Goal: Transaction & Acquisition: Subscribe to service/newsletter

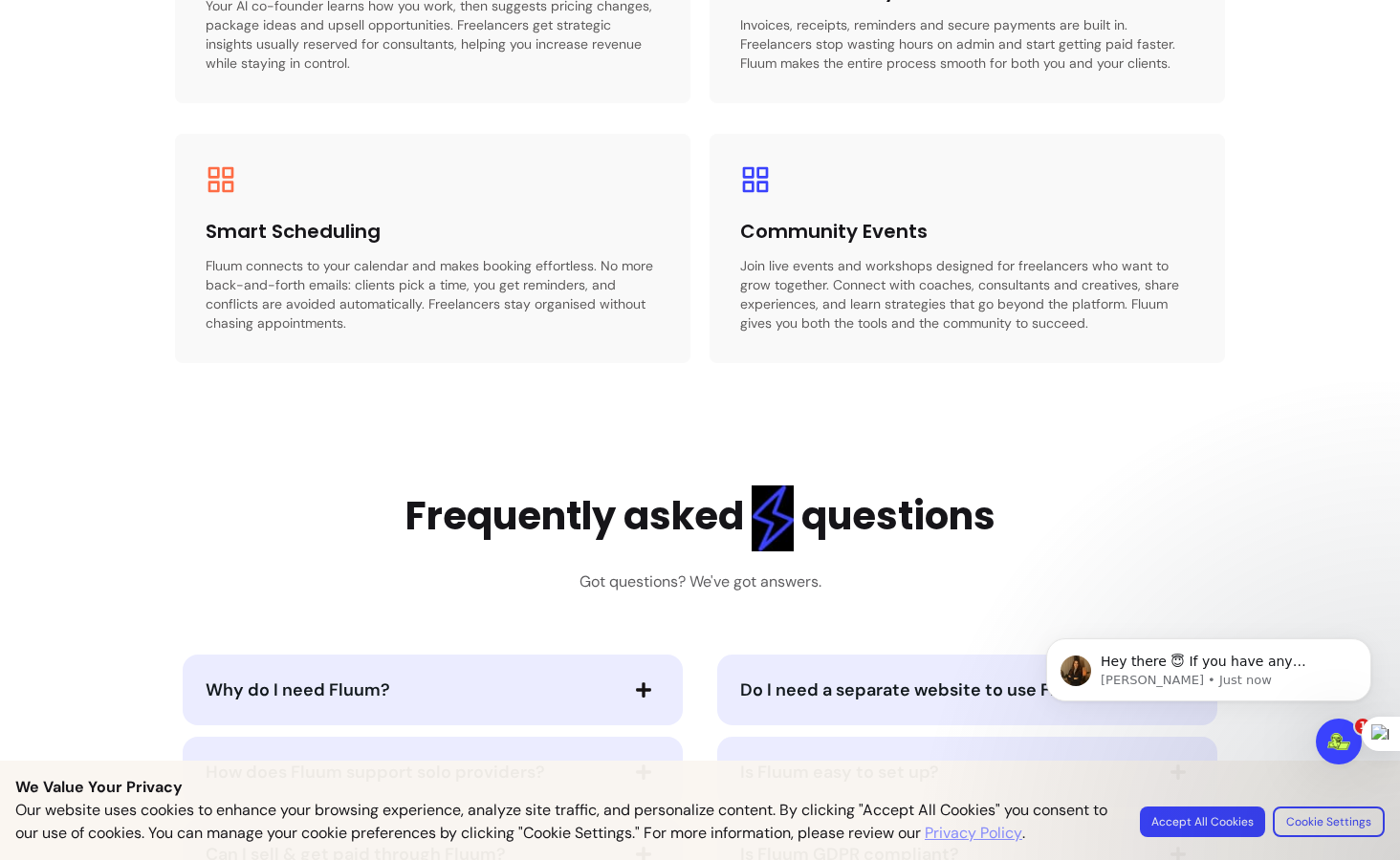
scroll to position [3326, 0]
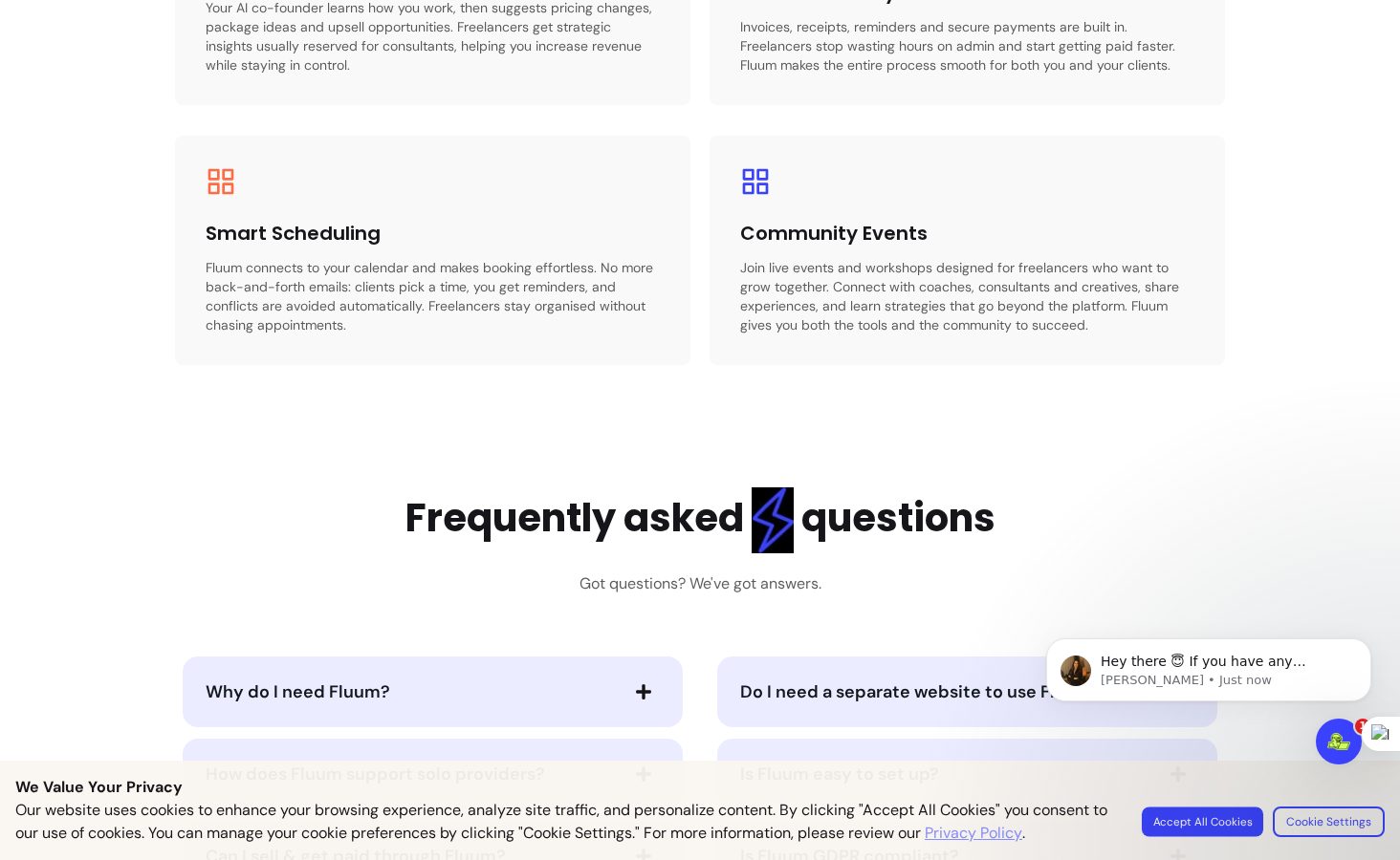
click at [1220, 819] on button "Accept All Cookies" at bounding box center [1202, 821] width 121 height 30
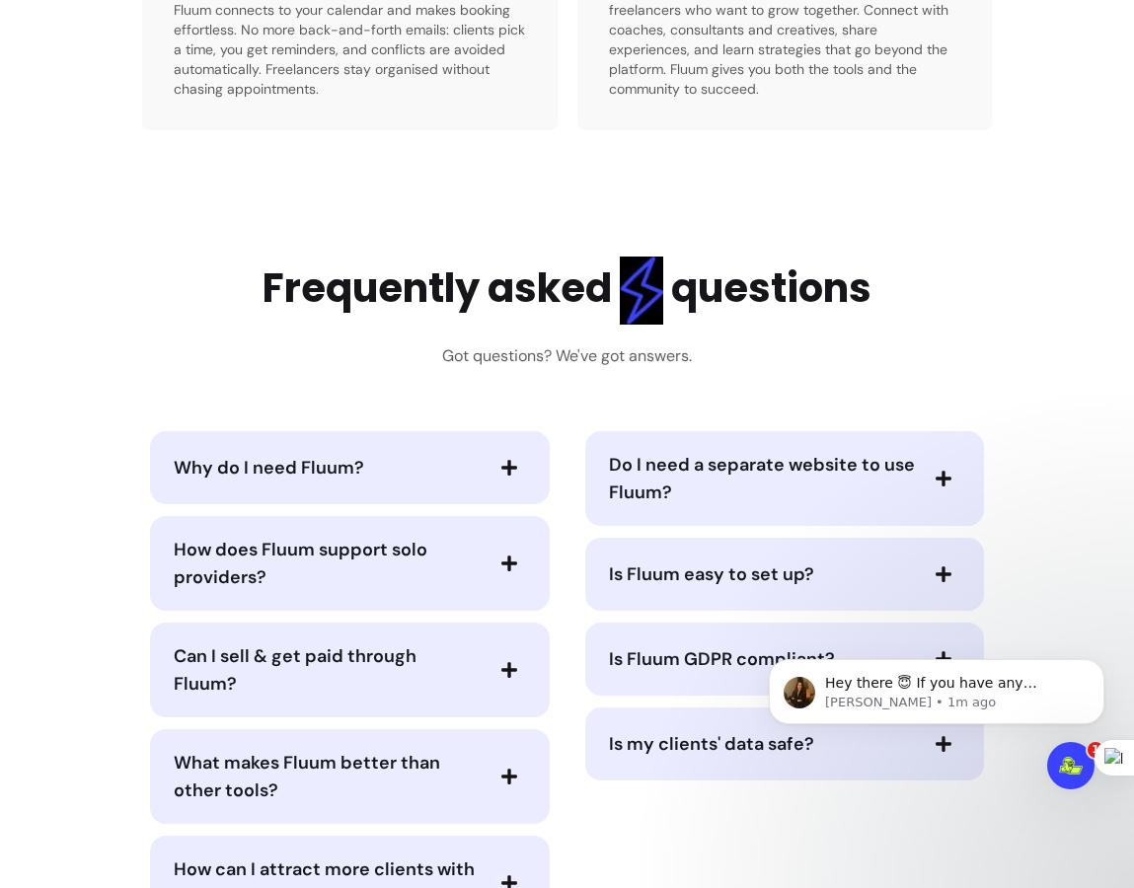
scroll to position [4277, 0]
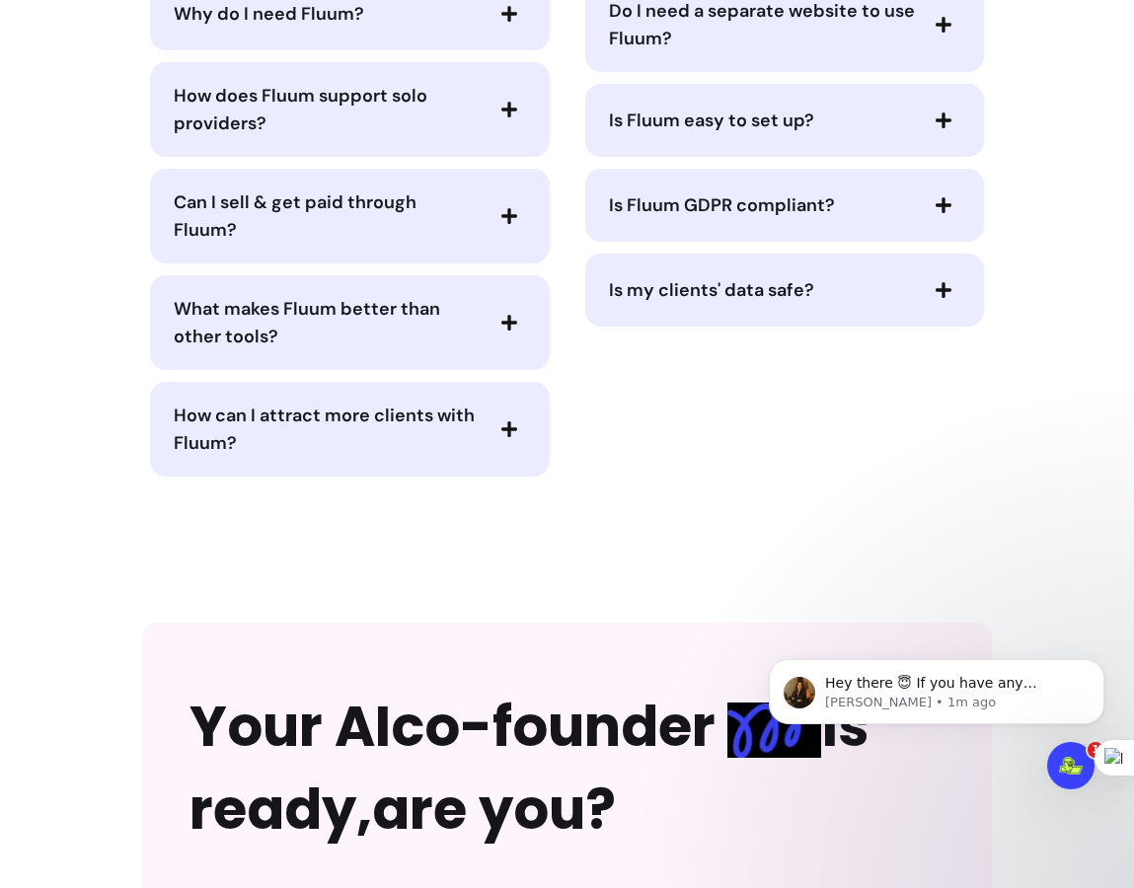
click at [799, 300] on span "Is my clients' data safe?" at bounding box center [711, 290] width 205 height 24
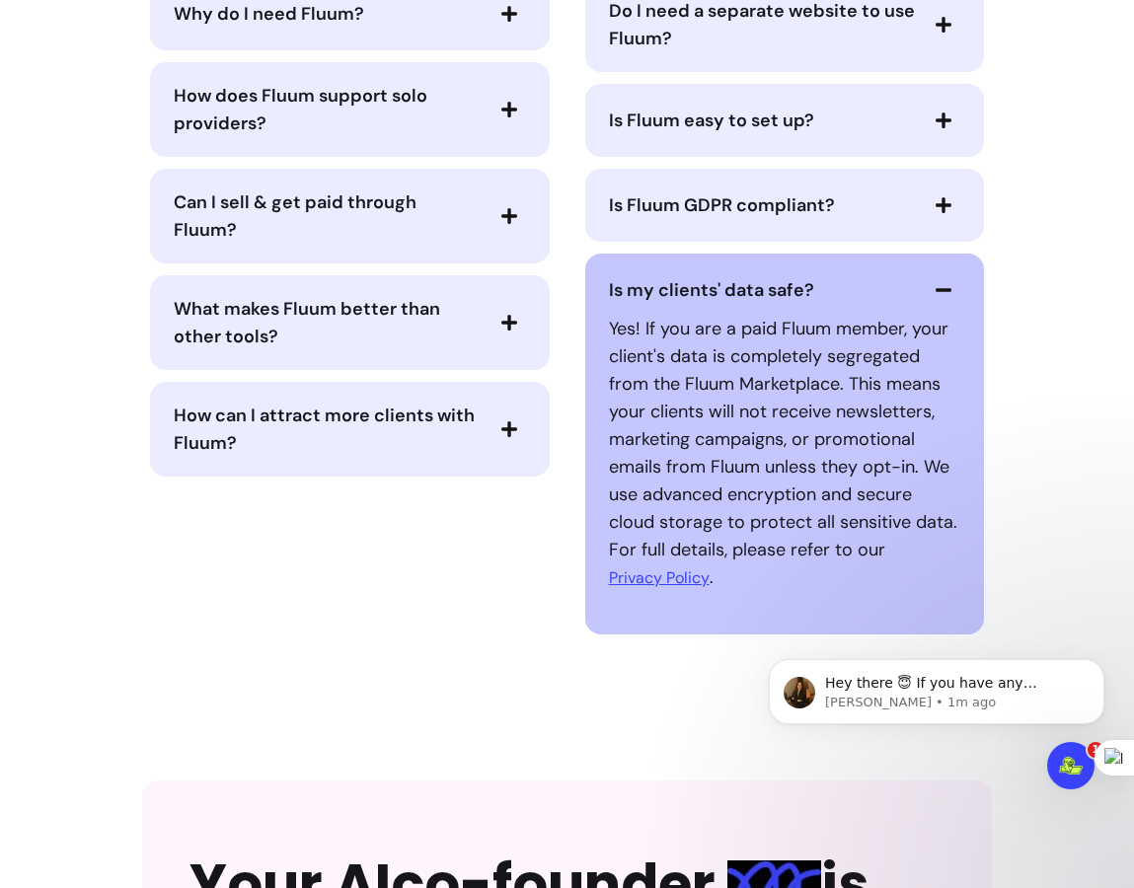
click at [796, 297] on span "Is my clients' data safe?" at bounding box center [711, 290] width 205 height 24
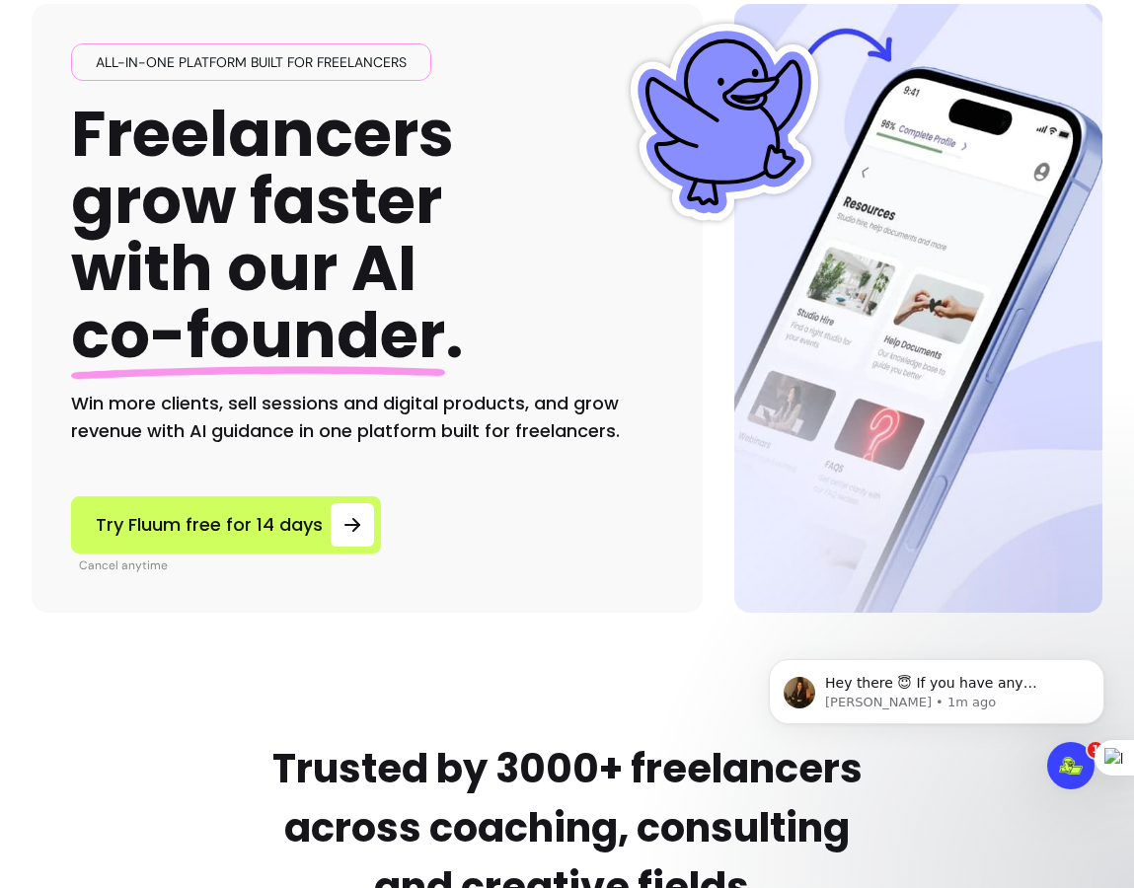
scroll to position [0, 0]
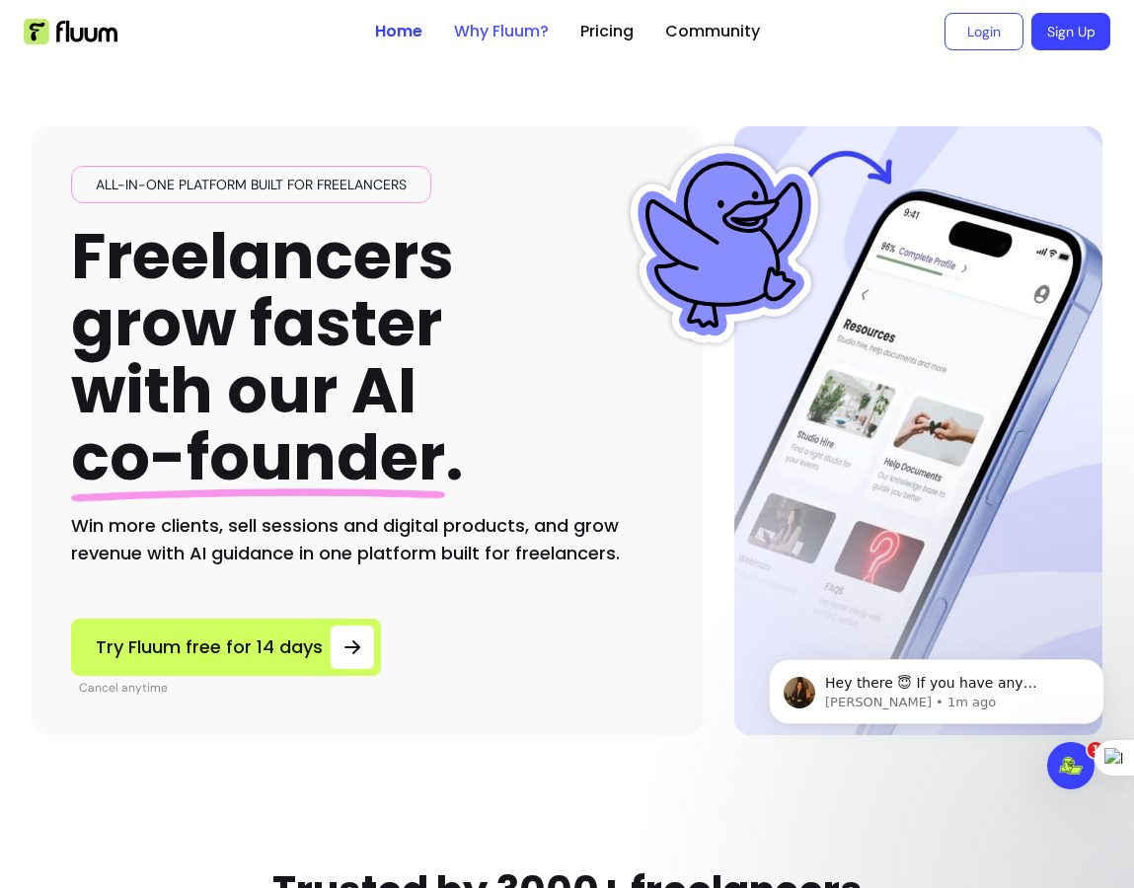
click at [499, 29] on link "Why Fluum?" at bounding box center [501, 32] width 95 height 24
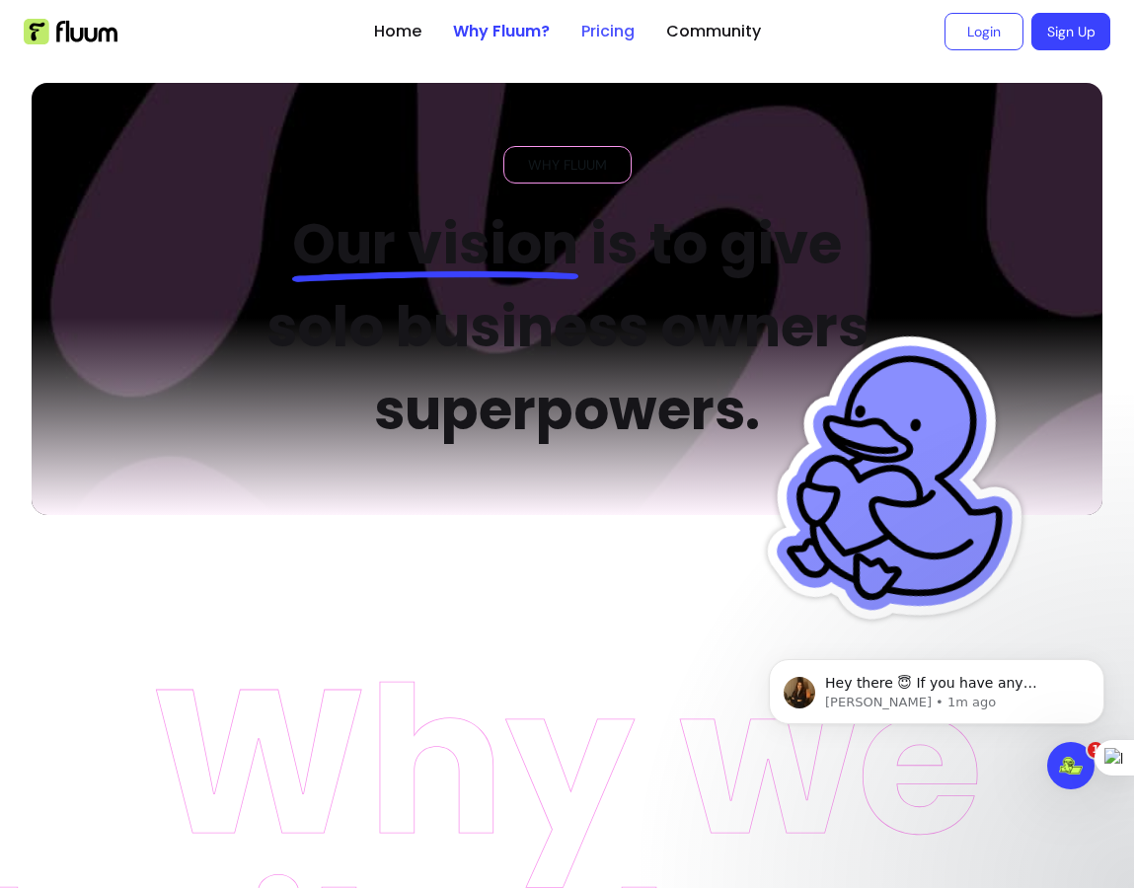
click at [615, 42] on link "Pricing" at bounding box center [607, 32] width 53 height 24
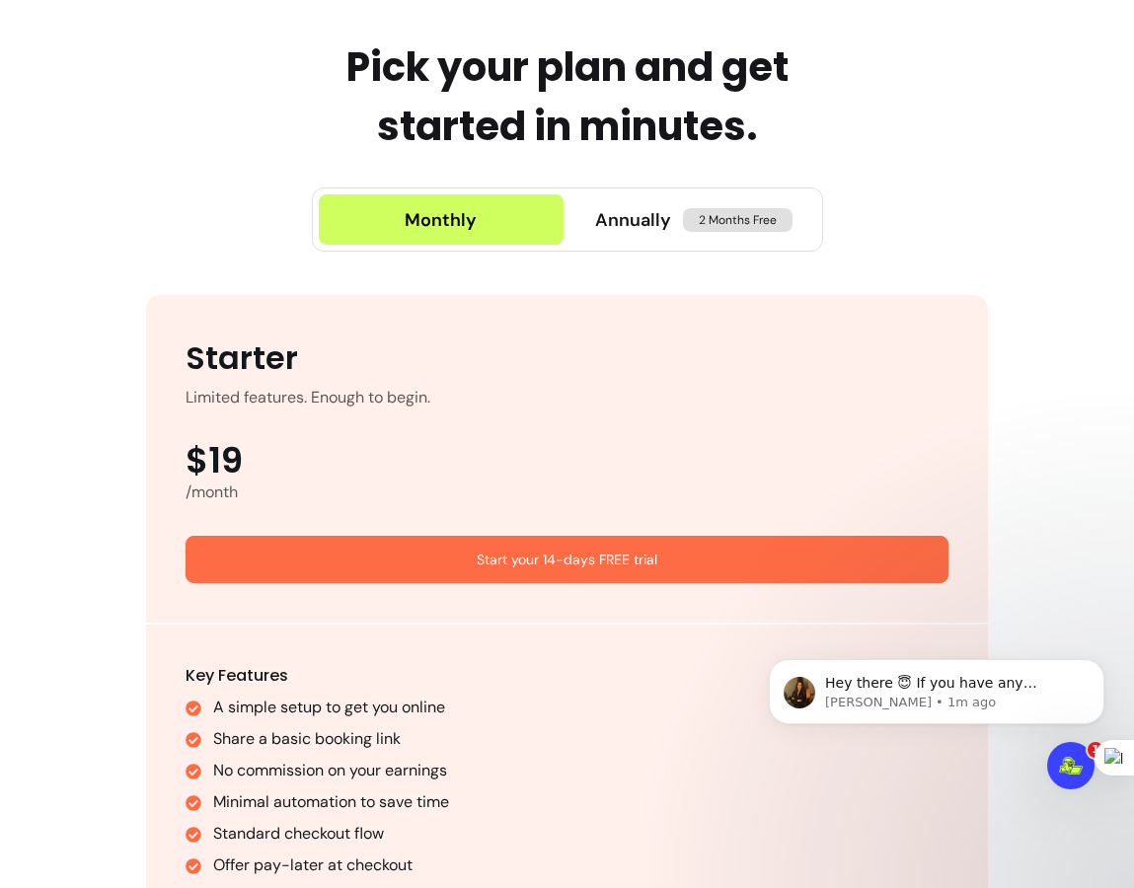
scroll to position [930, 0]
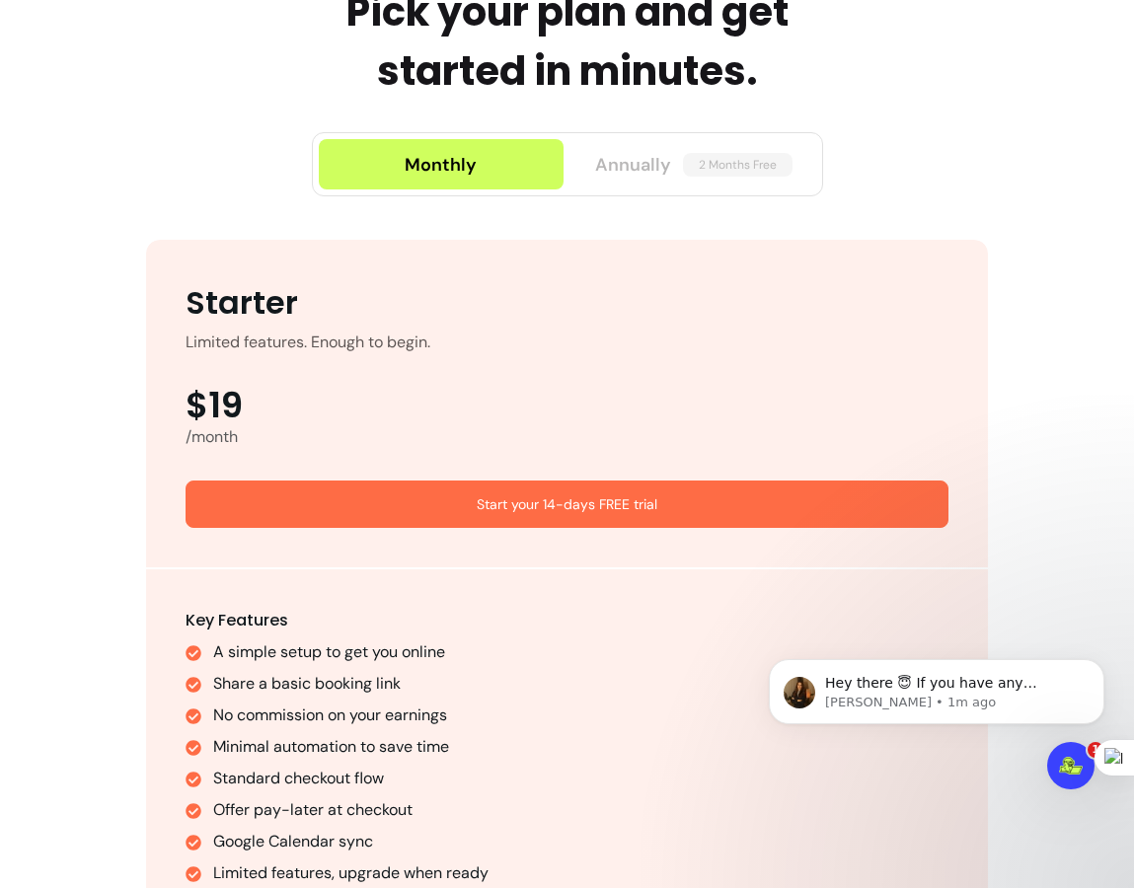
click at [640, 168] on span "Annually" at bounding box center [633, 165] width 76 height 28
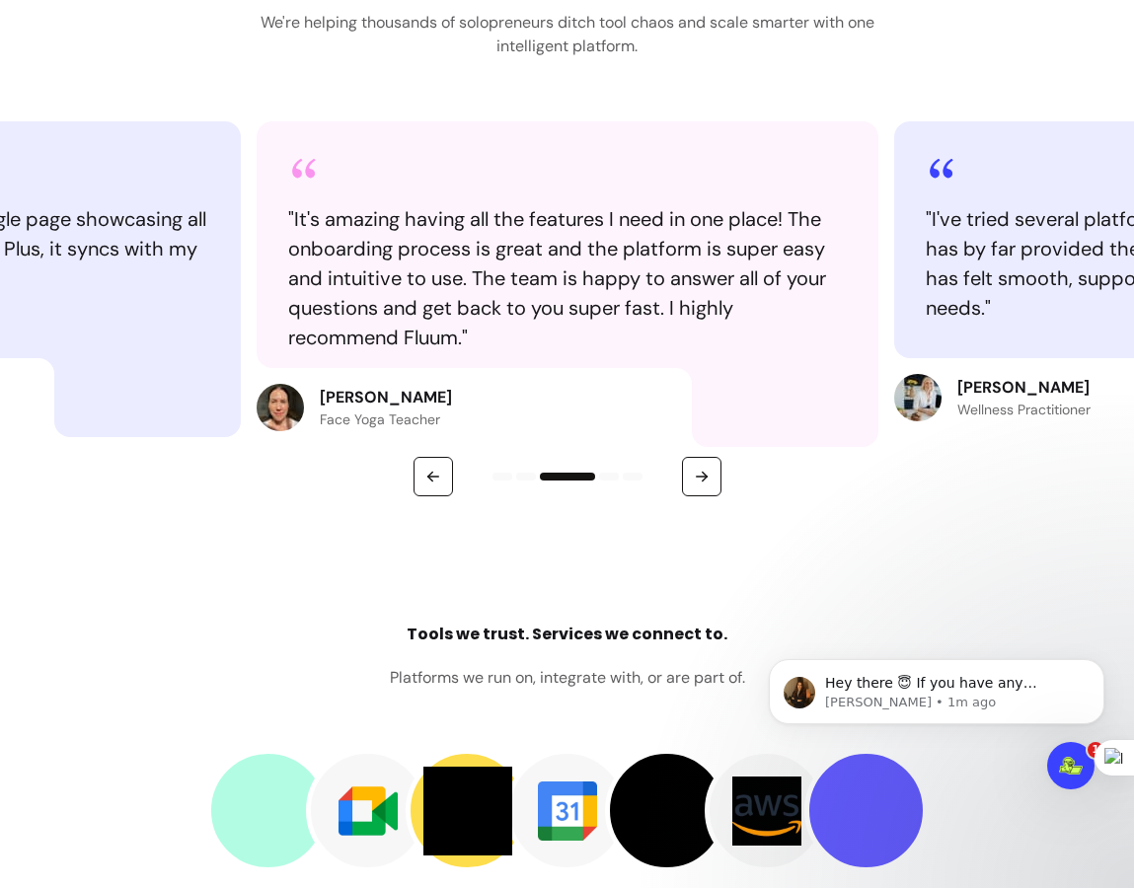
scroll to position [2478, 0]
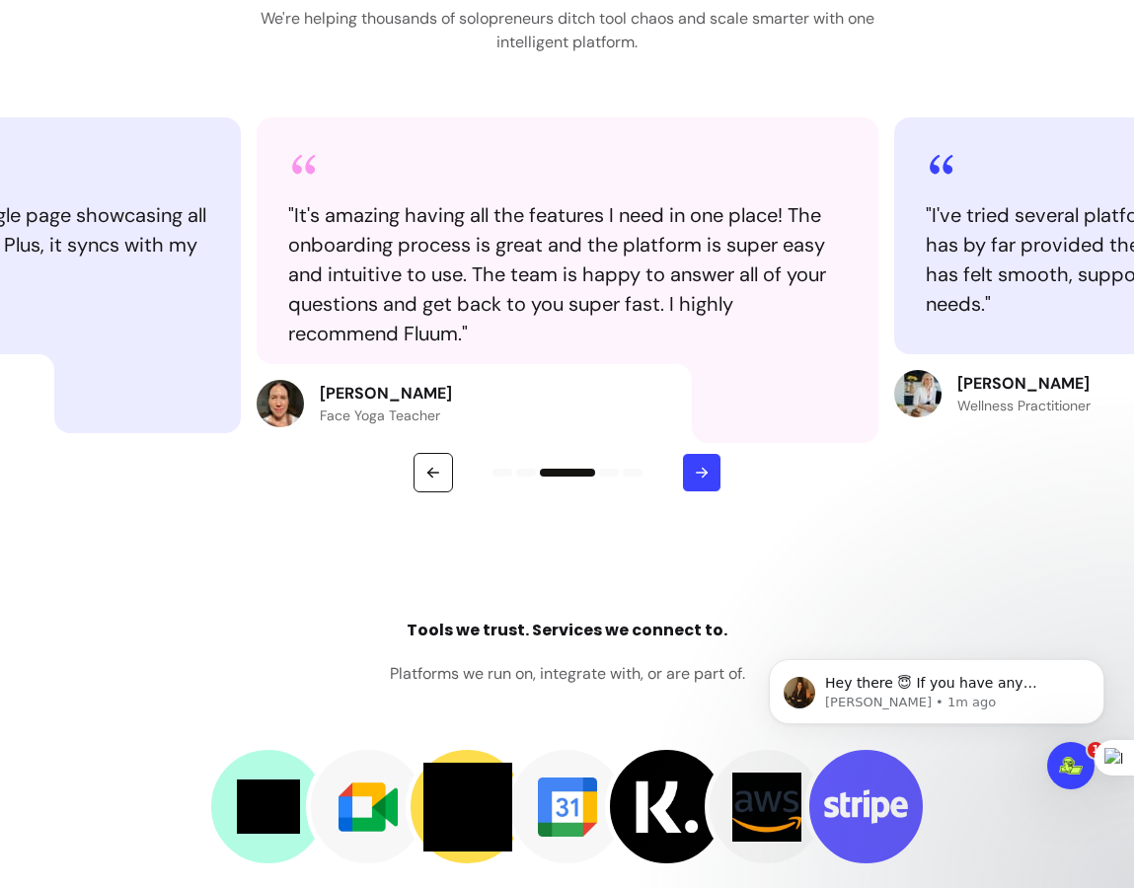
click at [693, 483] on button "button" at bounding box center [701, 472] width 39 height 39
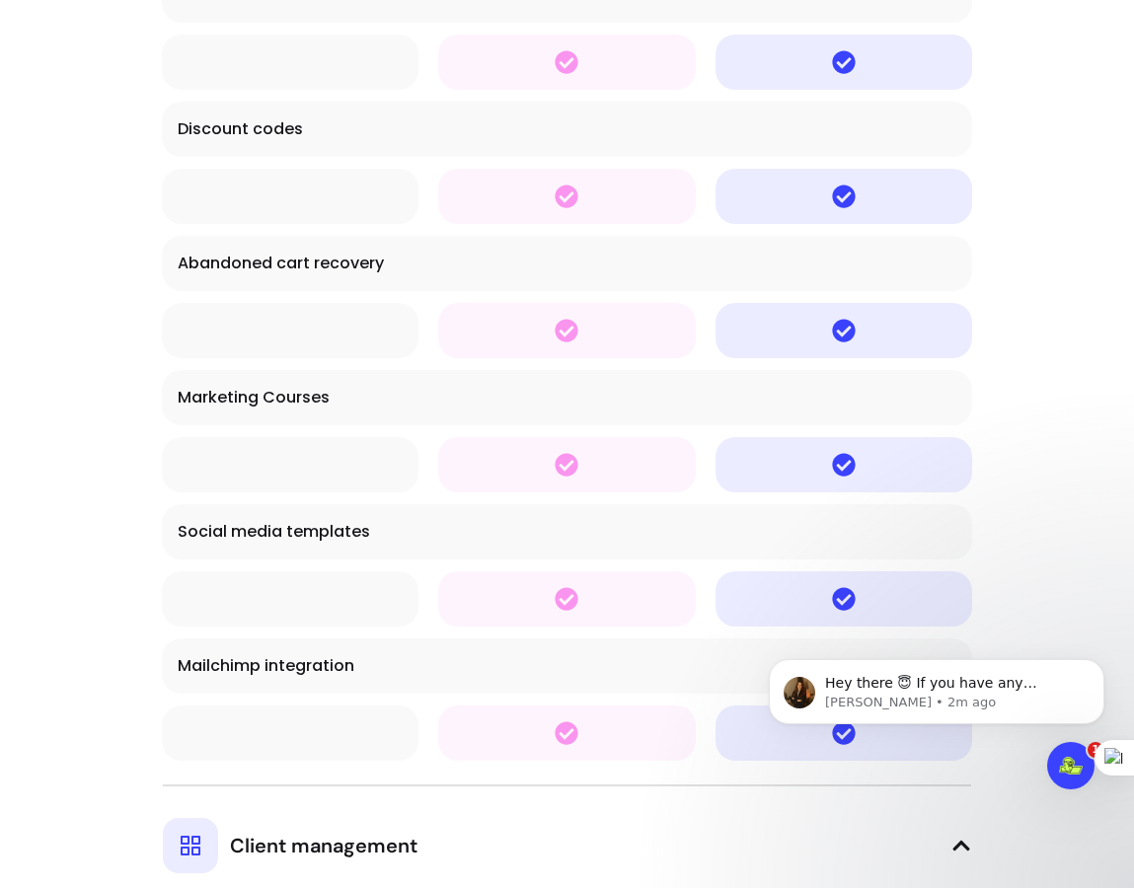
scroll to position [6396, 0]
click at [374, 526] on div "Social media templates" at bounding box center [568, 530] width 780 height 24
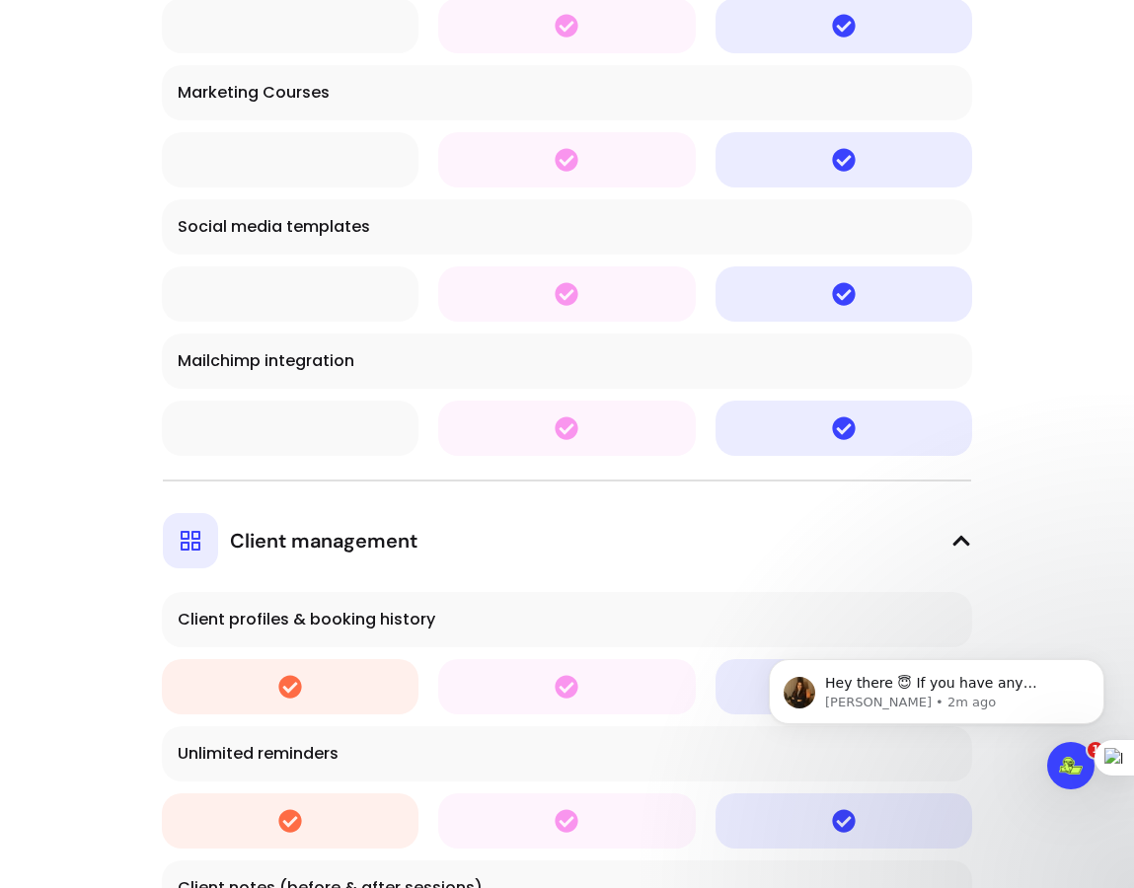
scroll to position [6711, 0]
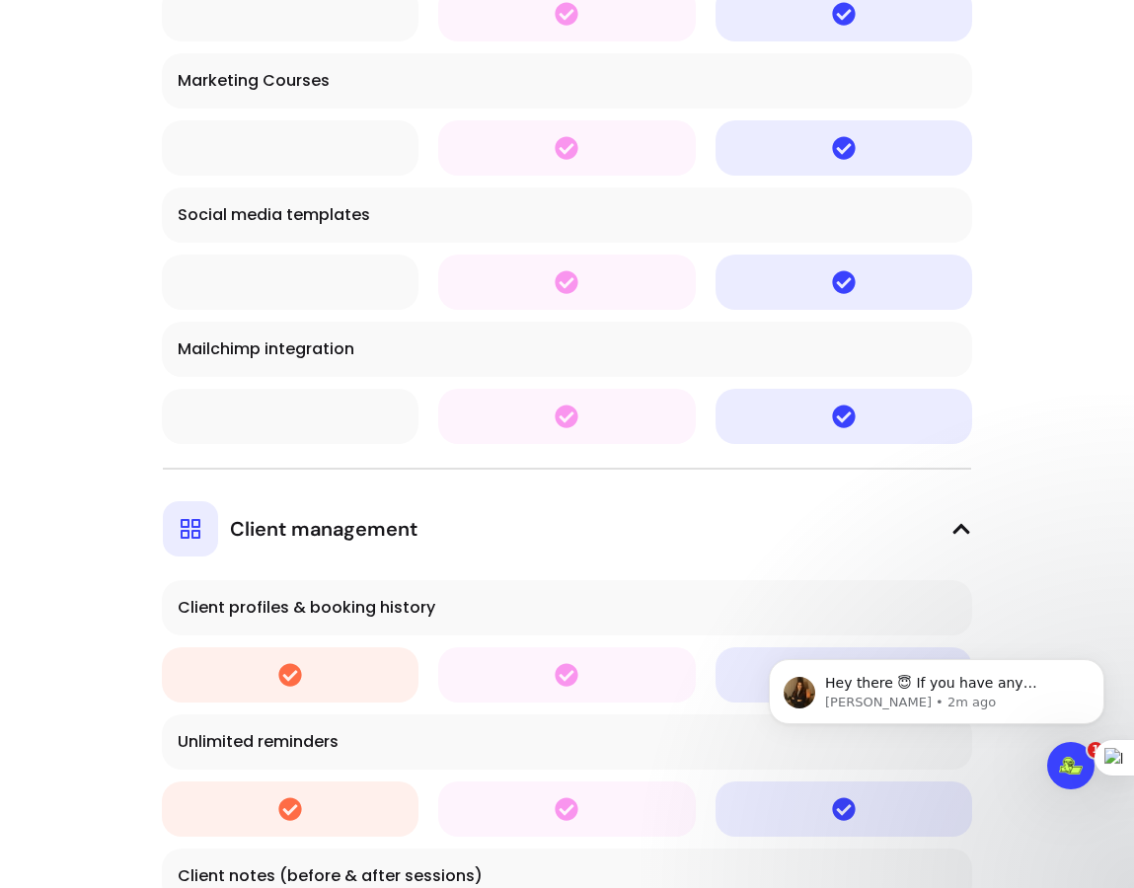
click at [611, 291] on div at bounding box center [567, 282] width 226 height 24
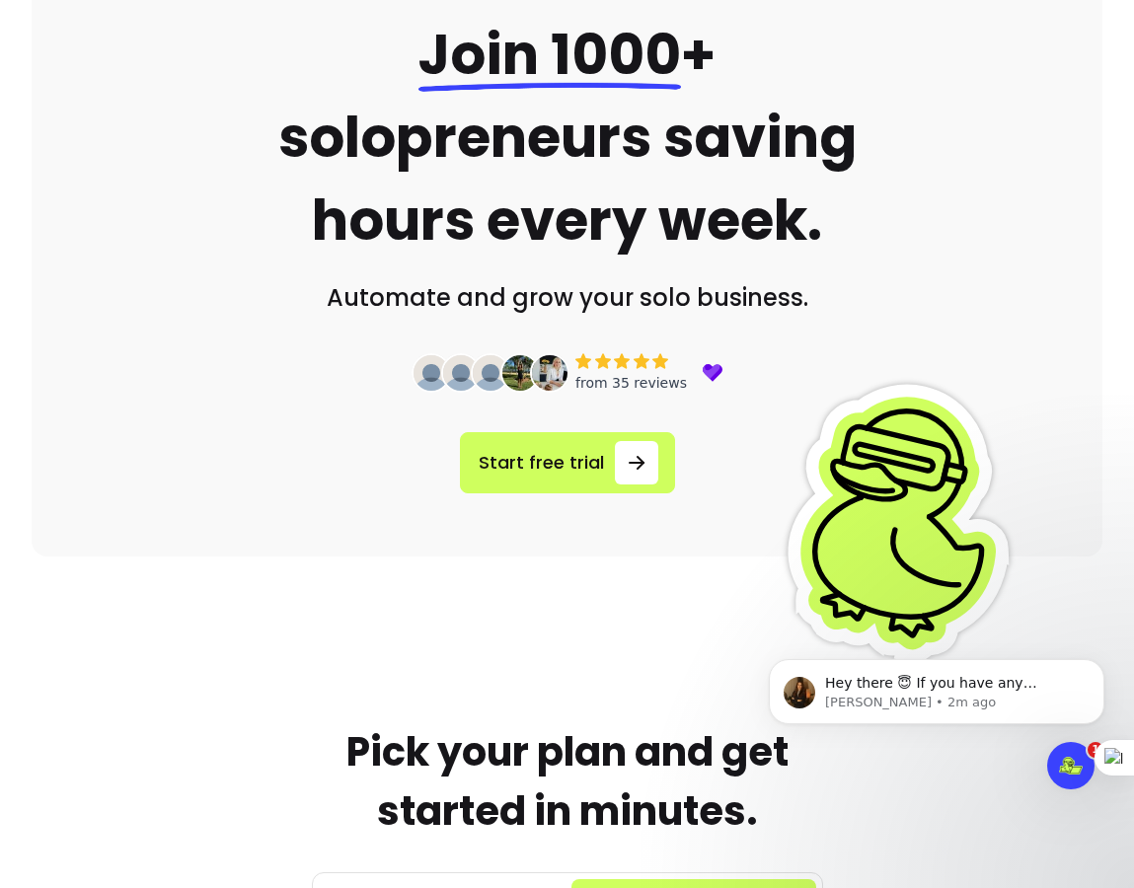
scroll to position [0, 0]
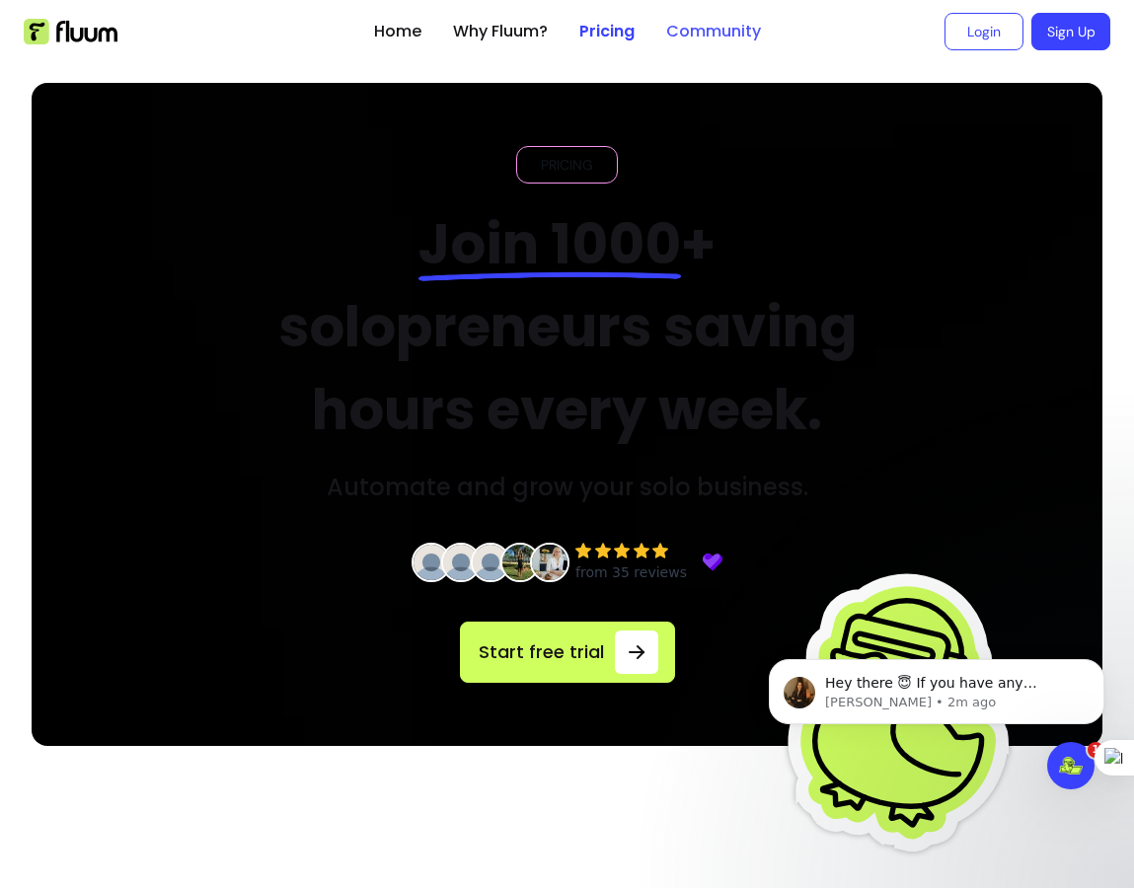
click at [737, 37] on link "Community" at bounding box center [713, 32] width 95 height 24
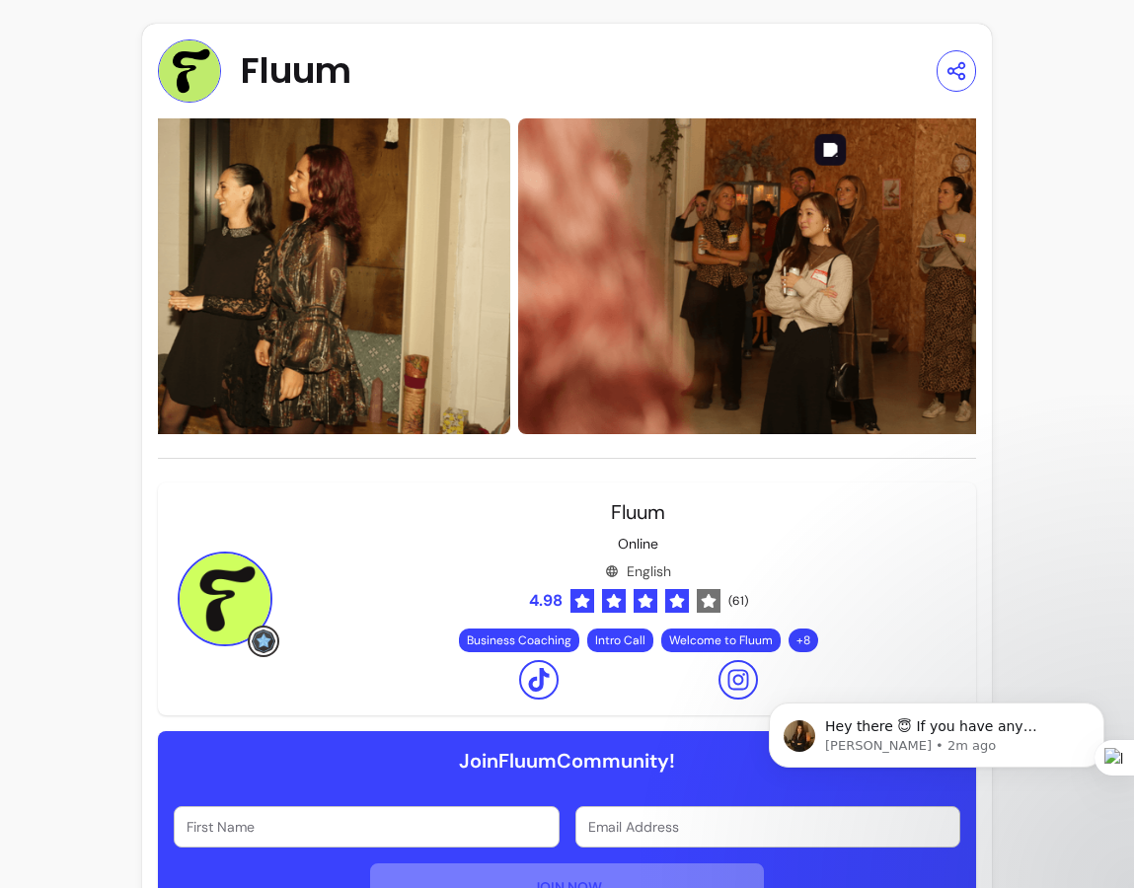
click at [930, 277] on img at bounding box center [835, 276] width 634 height 316
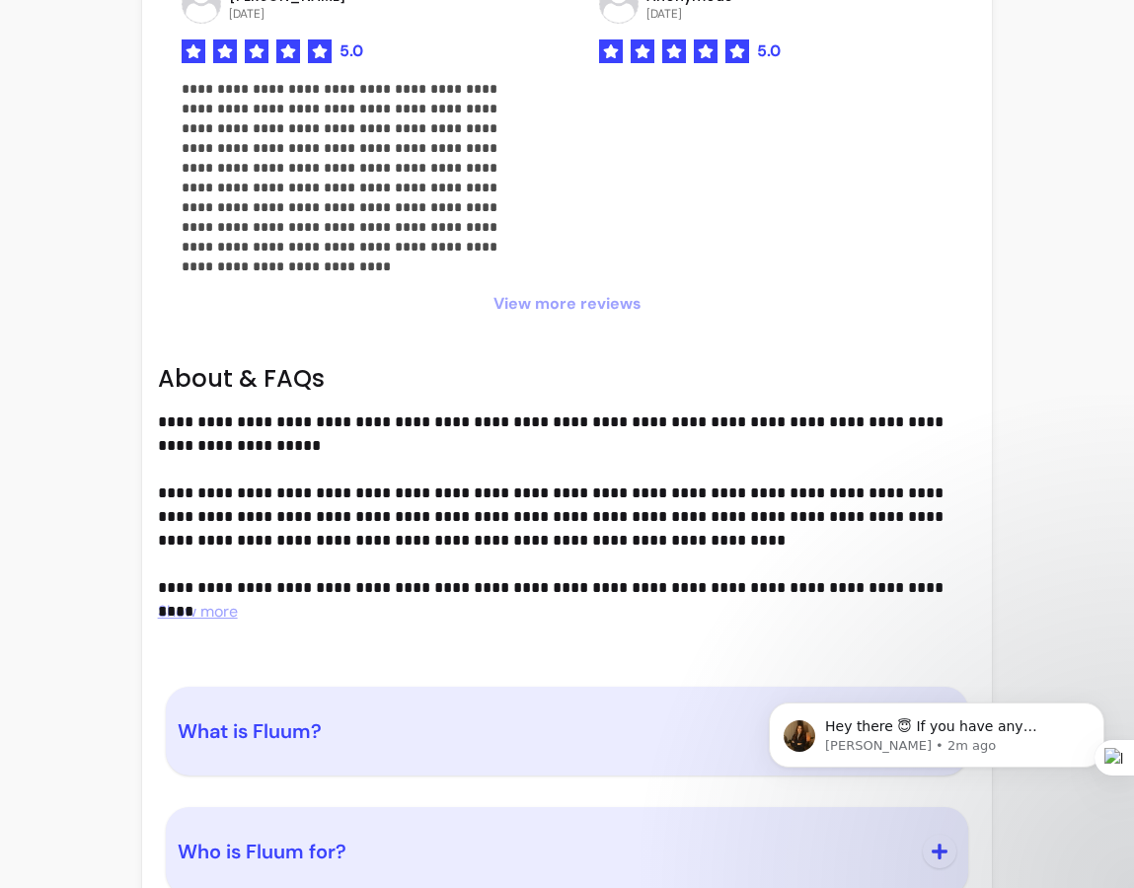
scroll to position [1787, 0]
click at [226, 612] on span "Show more" at bounding box center [198, 610] width 80 height 21
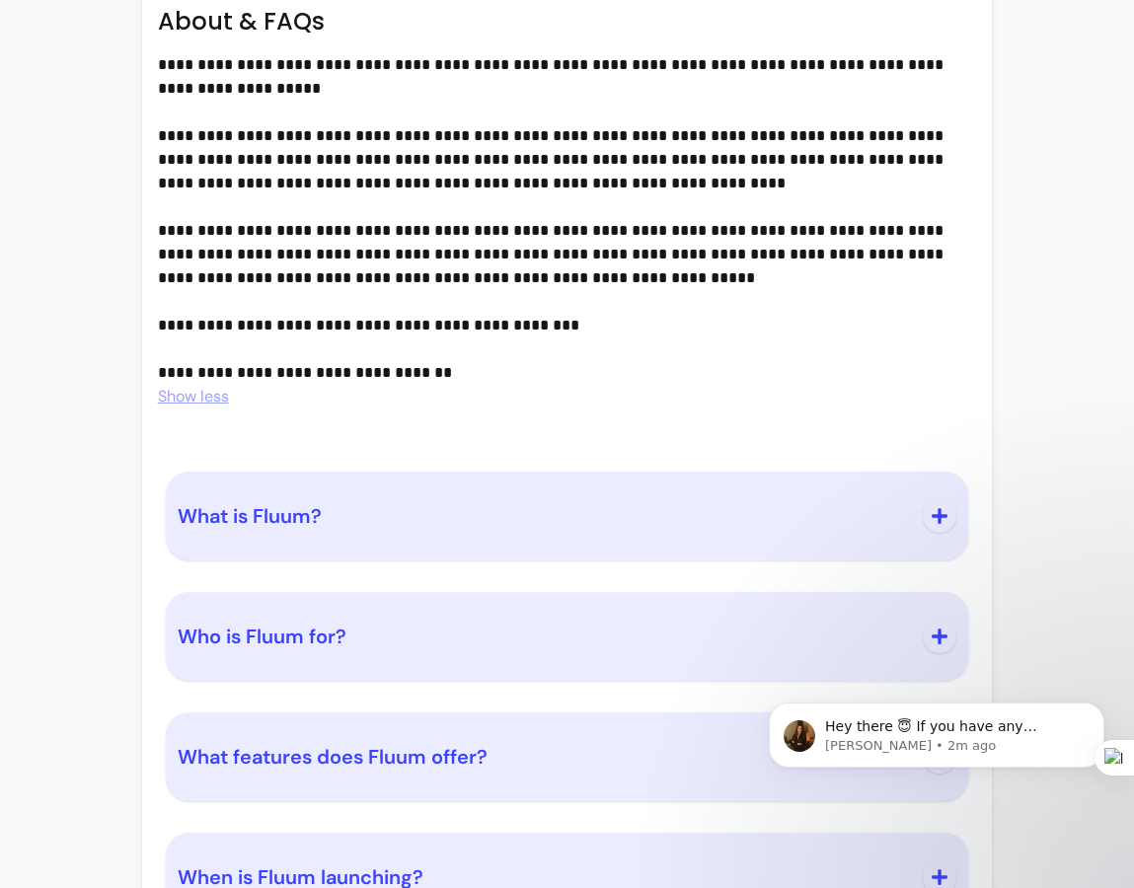
scroll to position [2209, 0]
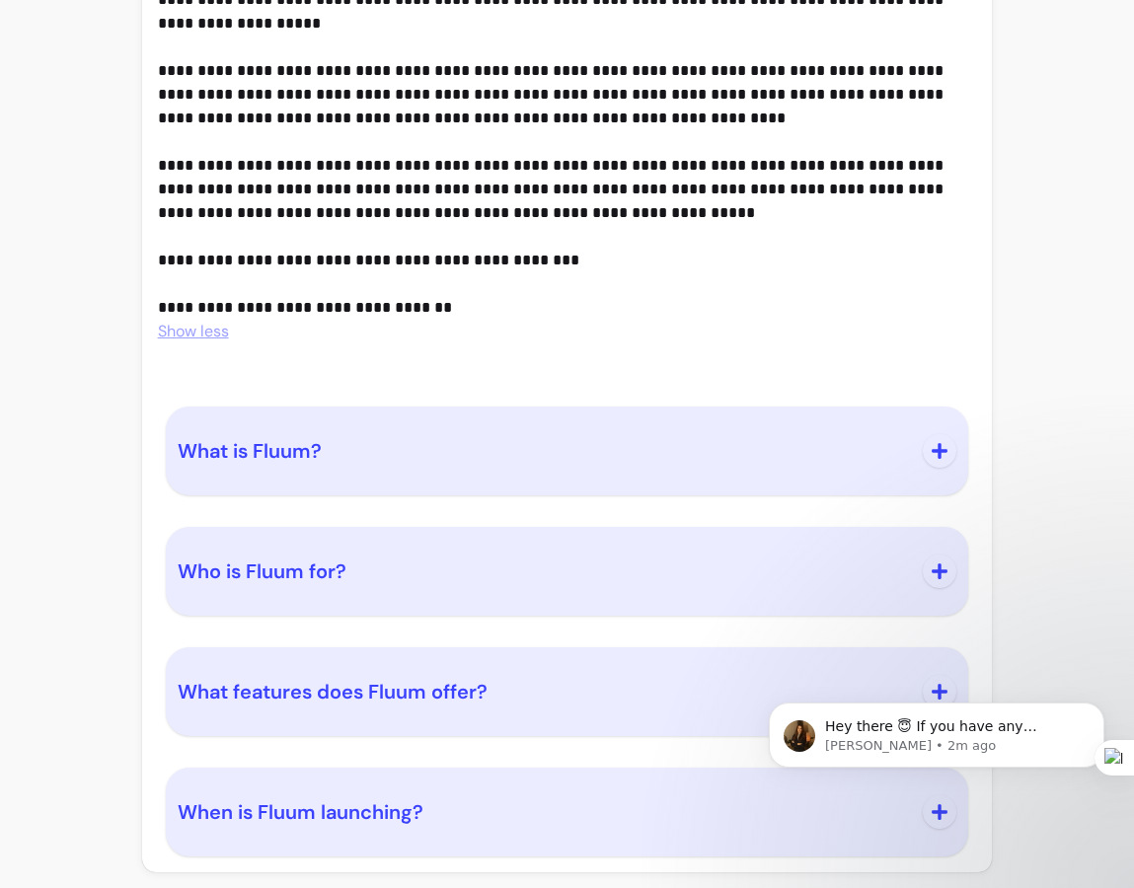
click at [437, 447] on span "What is Fluum?" at bounding box center [545, 451] width 734 height 28
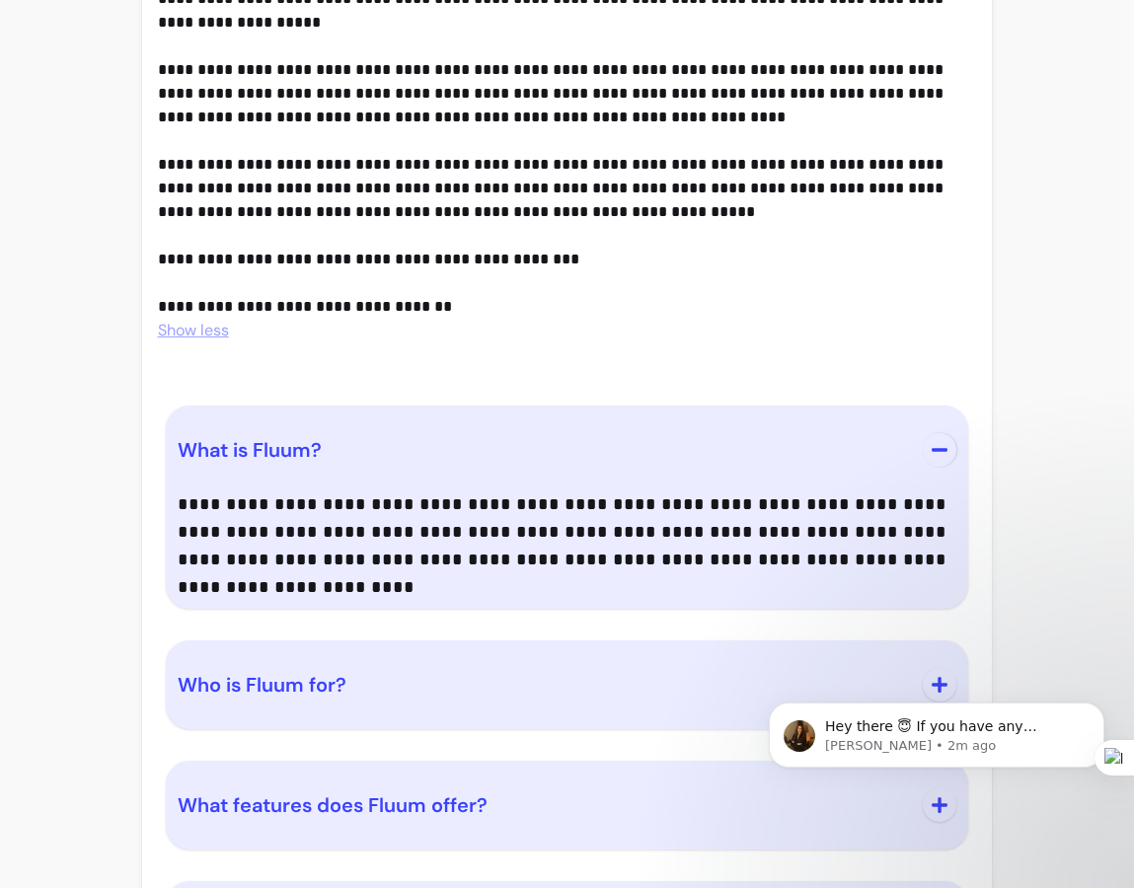
scroll to position [2324, 0]
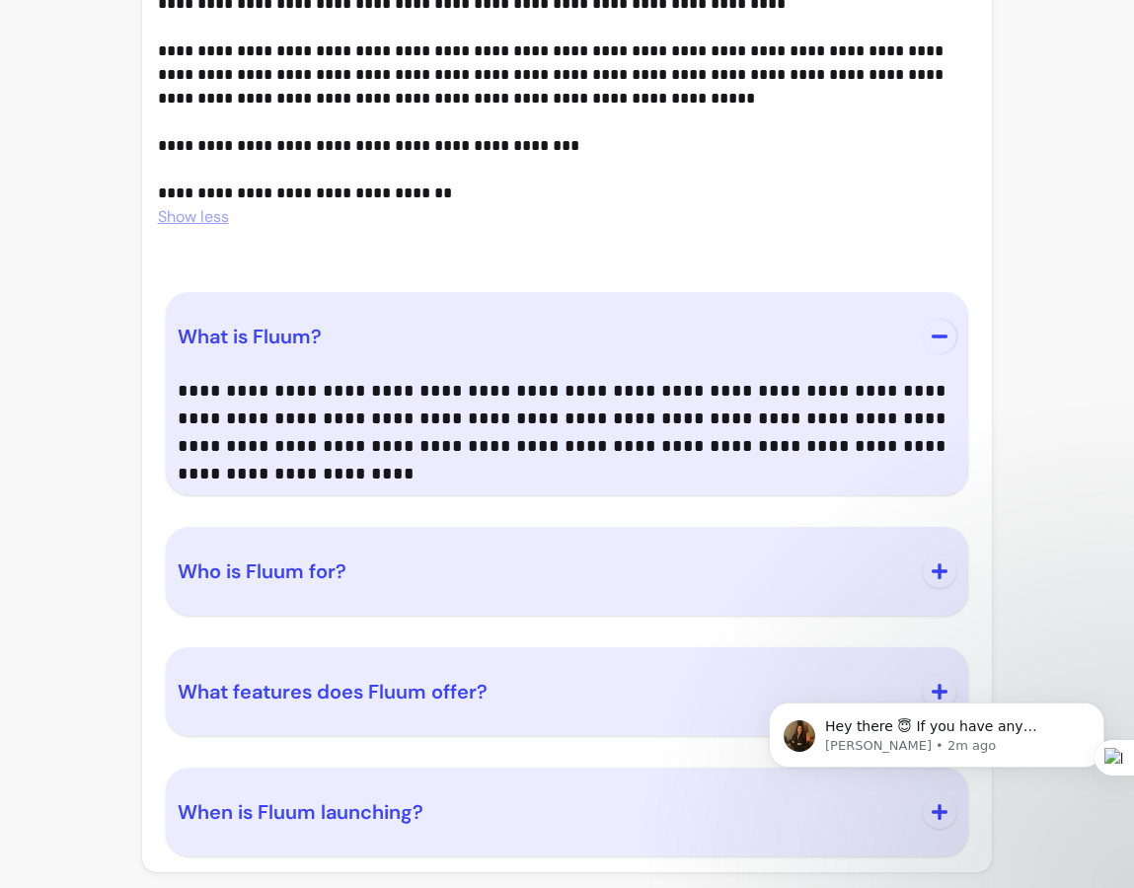
click at [468, 681] on span "What features does Fluum offer?" at bounding box center [333, 692] width 310 height 26
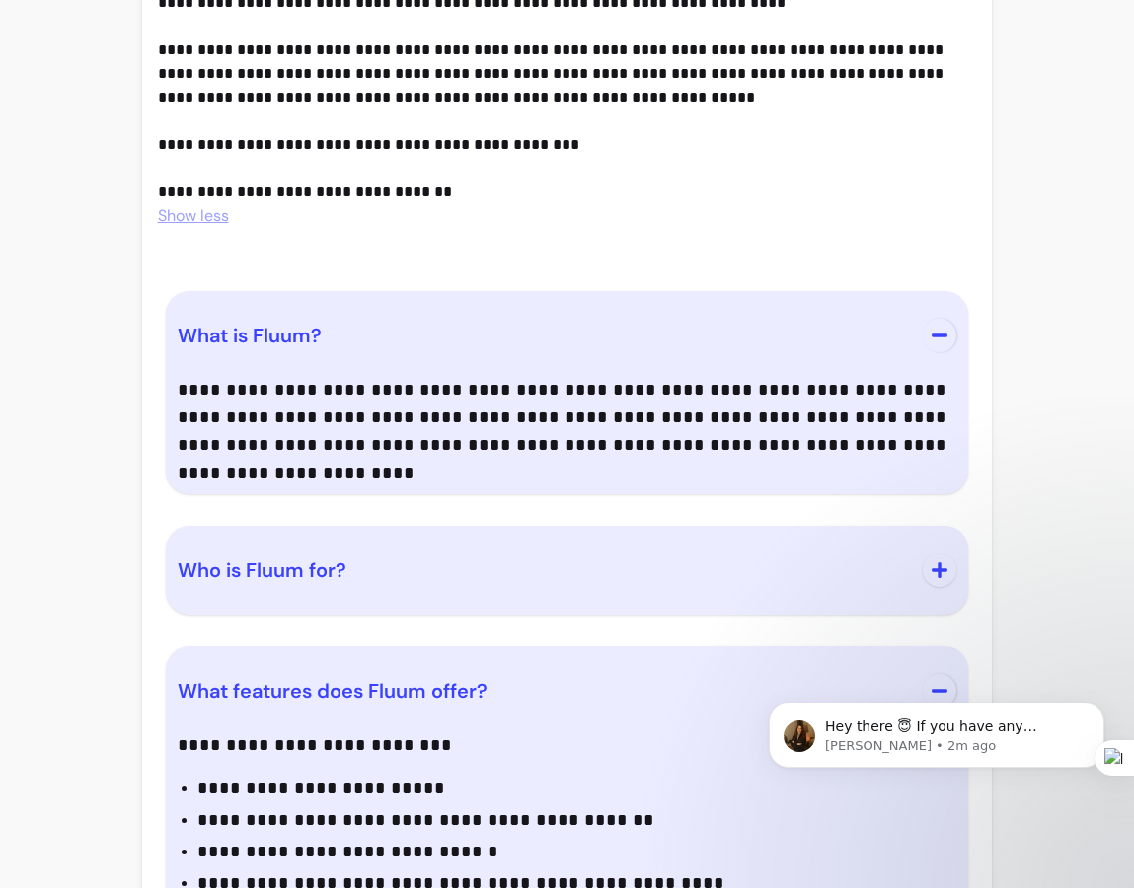
click at [468, 677] on span "What features does Fluum offer?" at bounding box center [545, 691] width 734 height 28
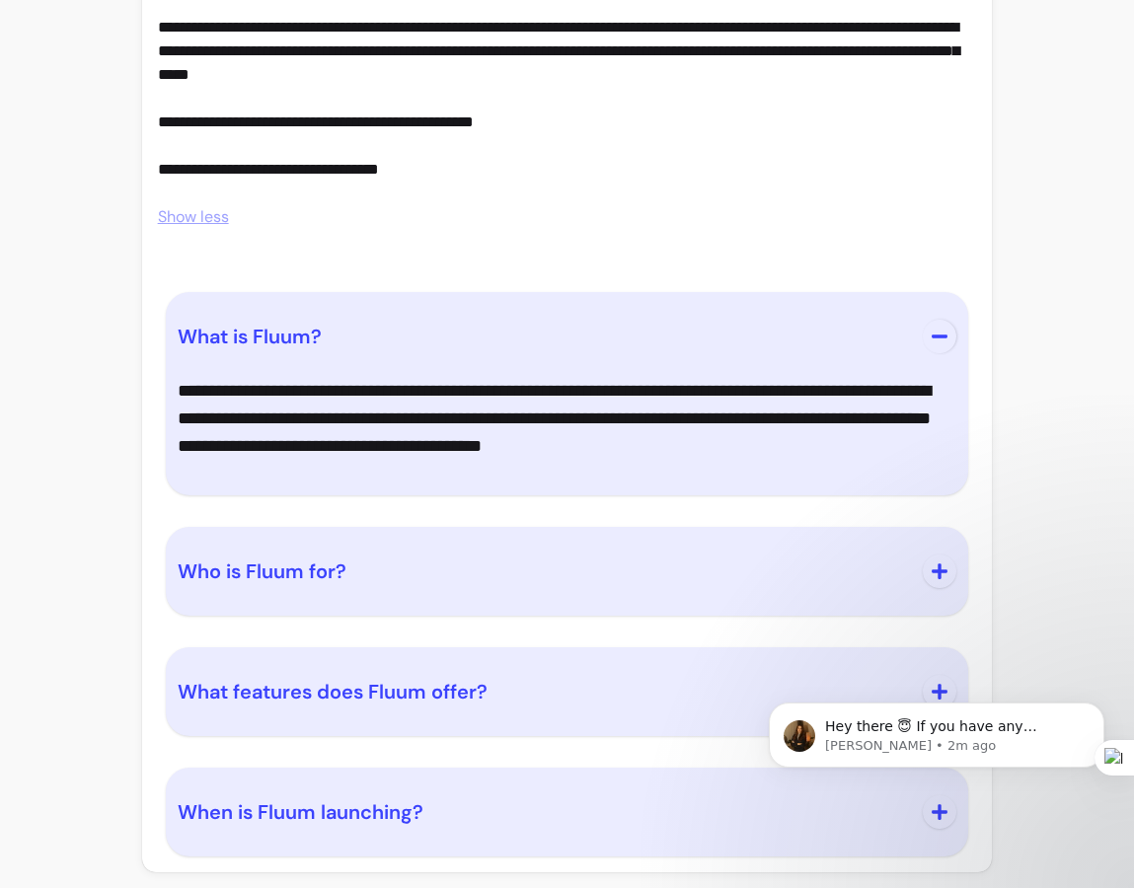
click at [453, 811] on span "When is Fluum launching?" at bounding box center [545, 813] width 734 height 28
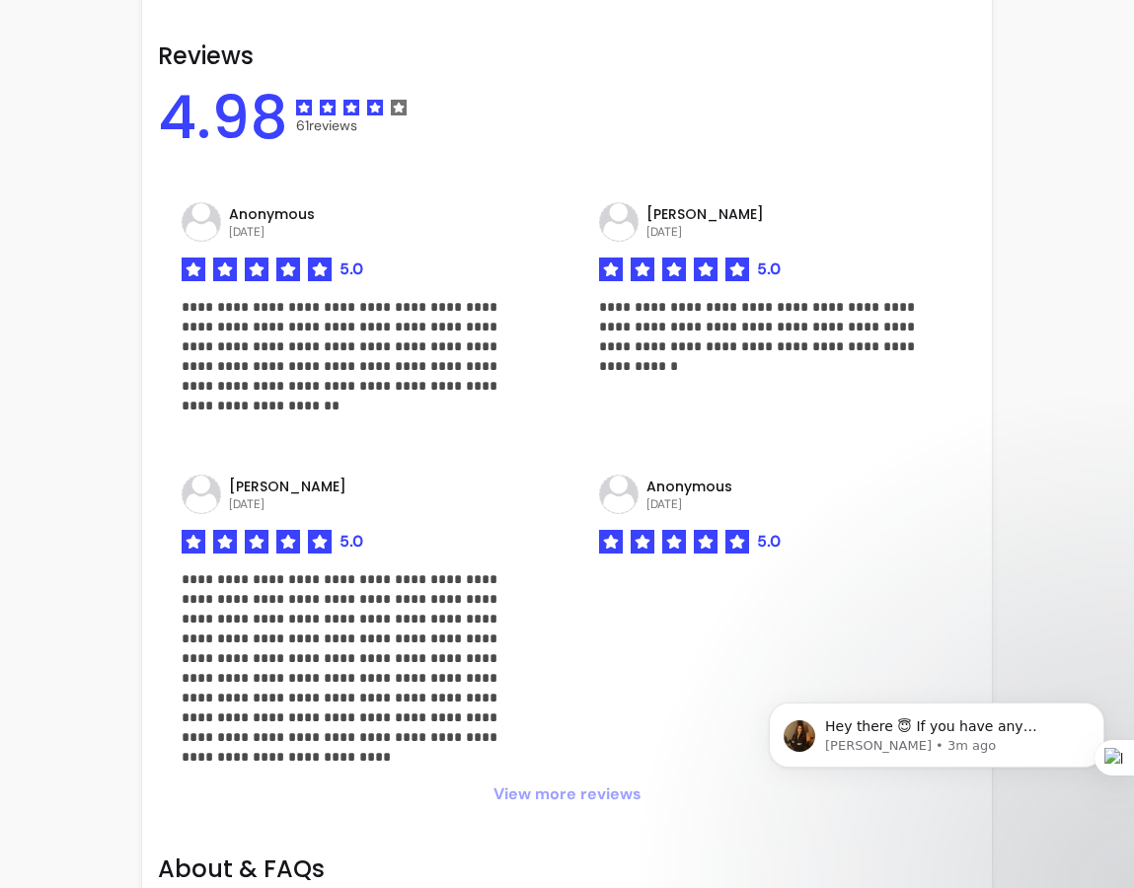
scroll to position [0, 0]
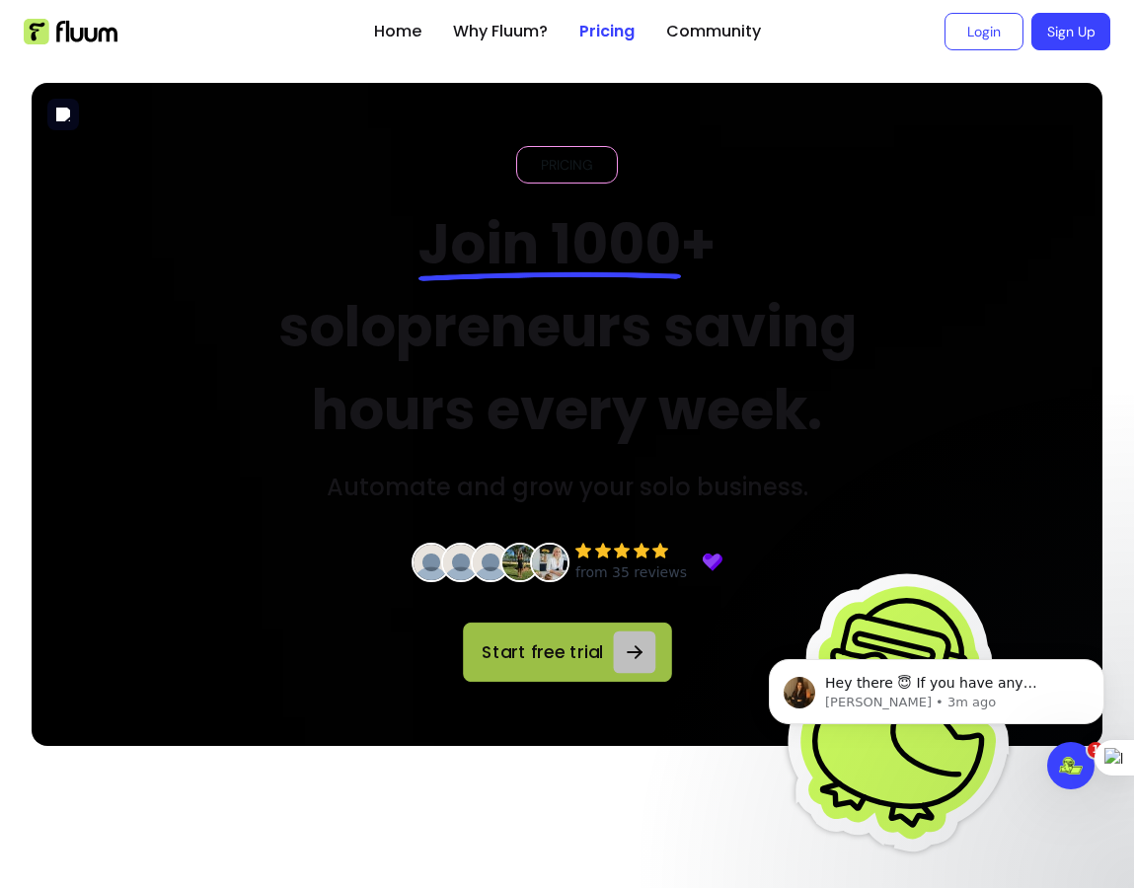
click at [564, 653] on span "Start free trial" at bounding box center [542, 652] width 126 height 27
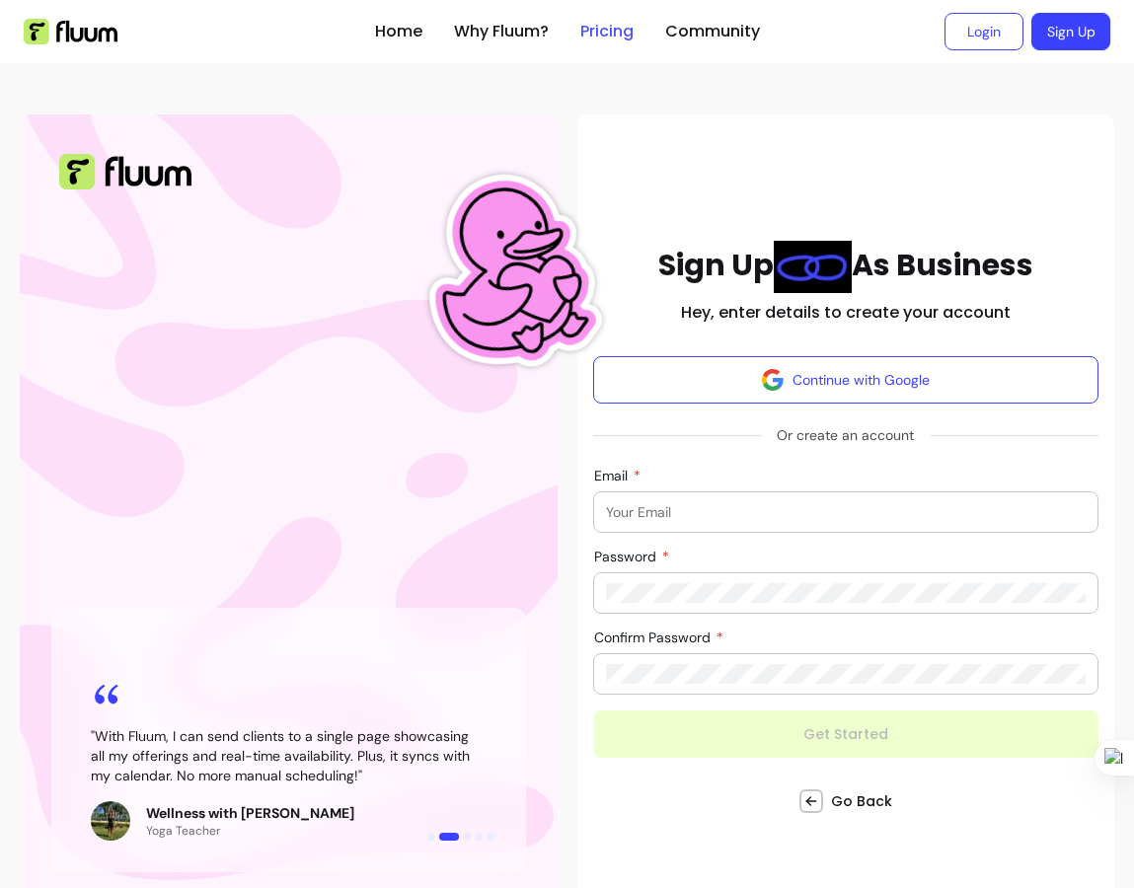
click at [612, 29] on link "Pricing" at bounding box center [606, 32] width 53 height 24
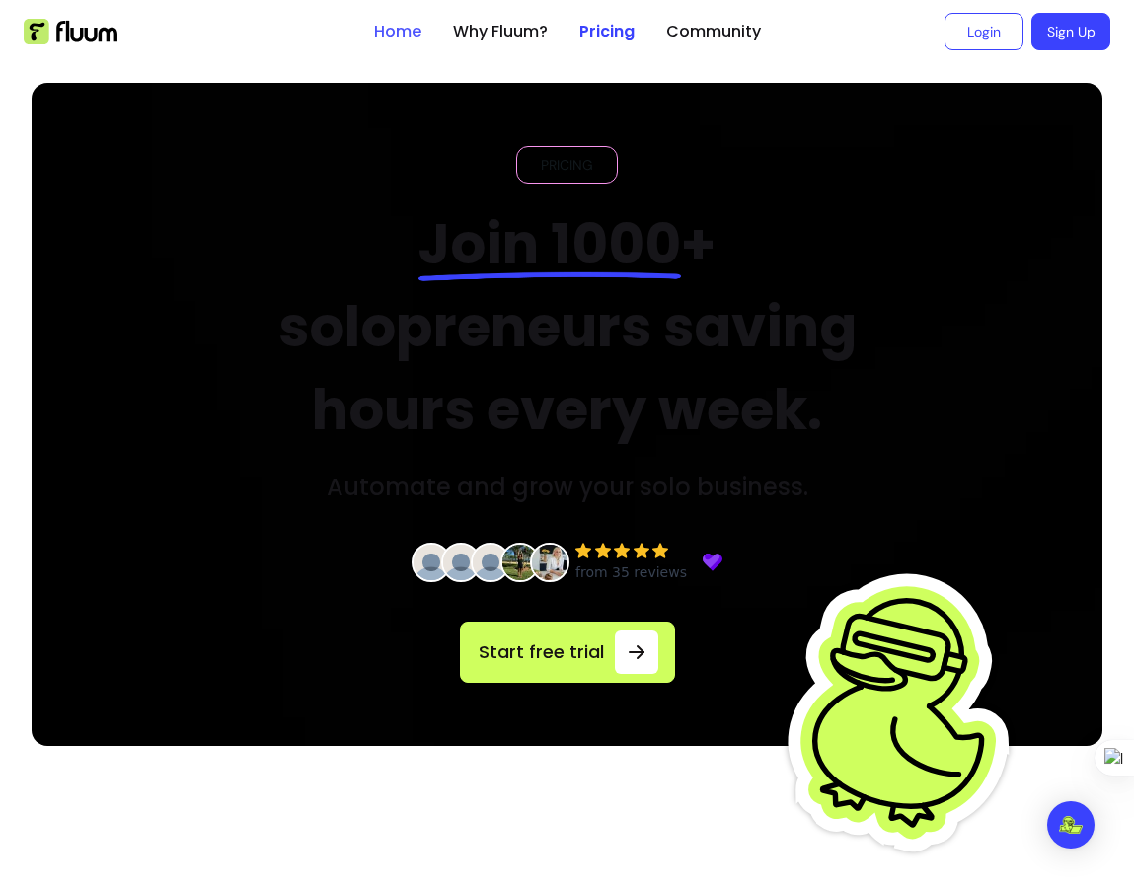
click at [402, 42] on link "Home" at bounding box center [397, 32] width 47 height 24
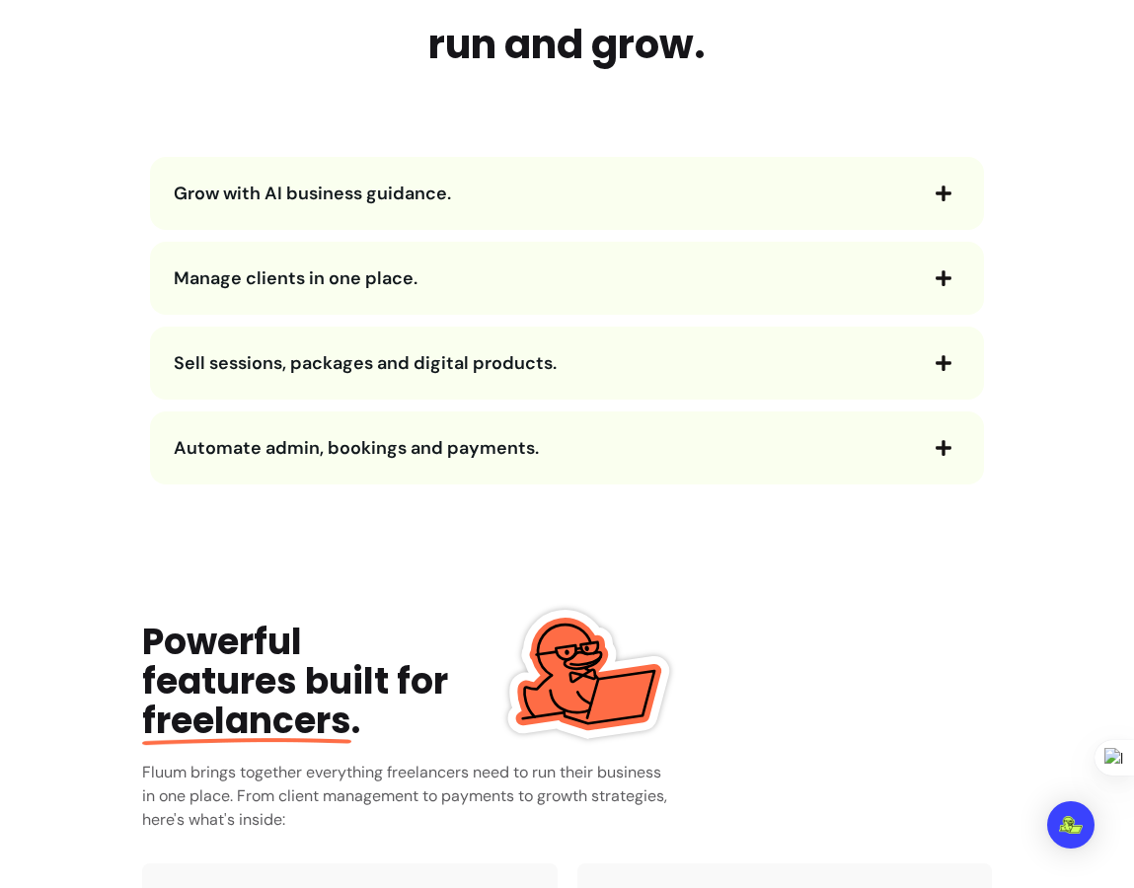
scroll to position [2181, 0]
